Goal: Task Accomplishment & Management: Complete application form

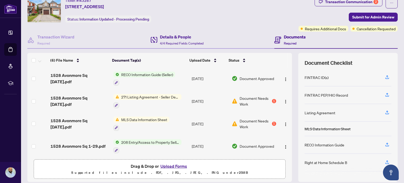
scroll to position [37, 0]
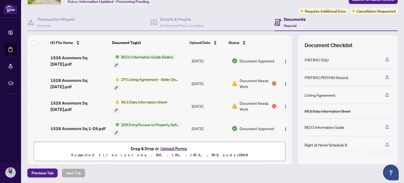
click at [172, 149] on button "Upload Forms" at bounding box center [174, 148] width 30 height 7
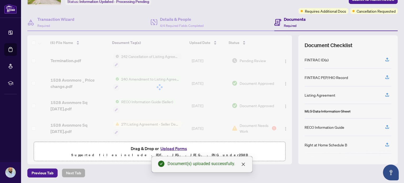
scroll to position [0, 0]
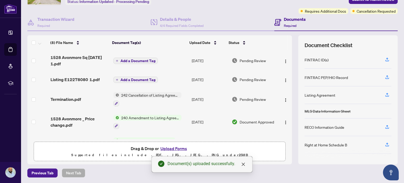
click at [146, 78] on span "Add a Document Tag" at bounding box center [137, 80] width 35 height 4
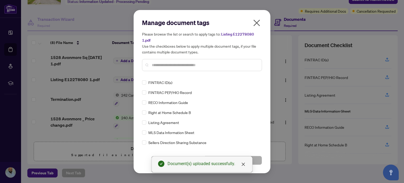
click at [168, 67] on input "text" at bounding box center [205, 65] width 106 height 6
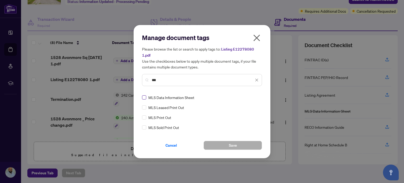
type input "***"
click at [220, 144] on button "Save" at bounding box center [233, 145] width 58 height 9
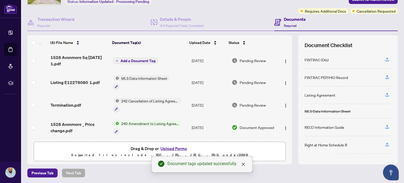
click at [134, 60] on span "Add a Document Tag" at bounding box center [137, 61] width 35 height 4
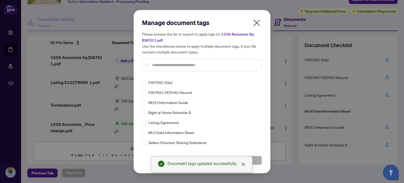
click at [162, 62] on input "text" at bounding box center [205, 65] width 106 height 6
click at [255, 160] on button "Save" at bounding box center [233, 160] width 58 height 9
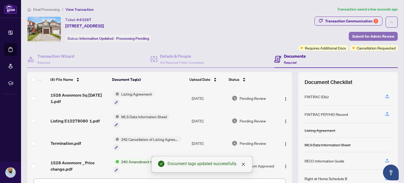
click at [366, 38] on span "Submit for Admin Review" at bounding box center [373, 36] width 42 height 8
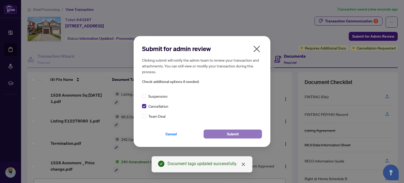
click at [219, 130] on button "Submit" at bounding box center [233, 133] width 58 height 9
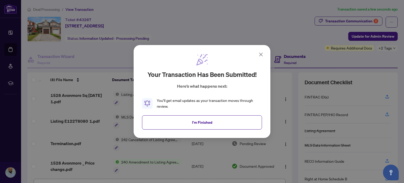
click at [261, 54] on icon at bounding box center [260, 54] width 3 height 3
